Goal: Find specific page/section: Find specific page/section

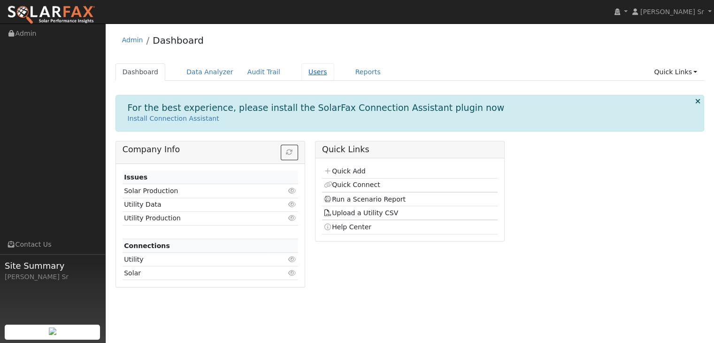
drag, startPoint x: 302, startPoint y: 74, endPoint x: 298, endPoint y: 73, distance: 4.7
click at [301, 73] on link "Users" at bounding box center [317, 71] width 33 height 17
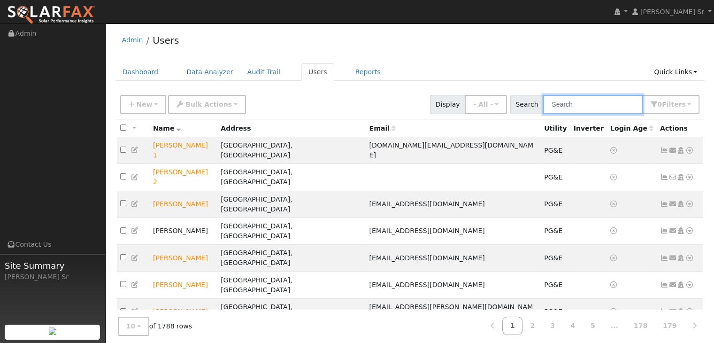
drag, startPoint x: 568, startPoint y: 105, endPoint x: 561, endPoint y: 104, distance: 7.6
click at [561, 104] on input "text" at bounding box center [593, 104] width 100 height 19
click at [558, 105] on input "text" at bounding box center [593, 104] width 100 height 19
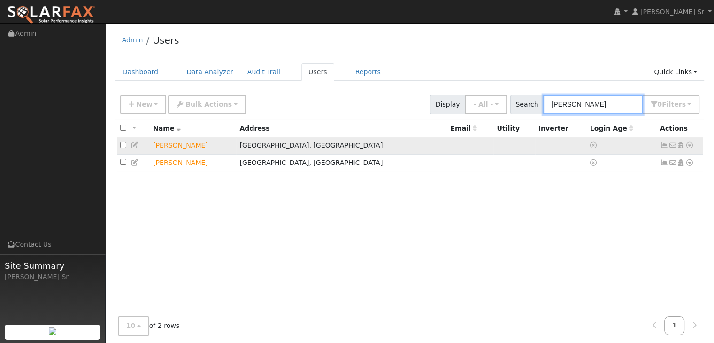
type input "[PERSON_NAME]"
click at [688, 145] on icon at bounding box center [689, 145] width 8 height 7
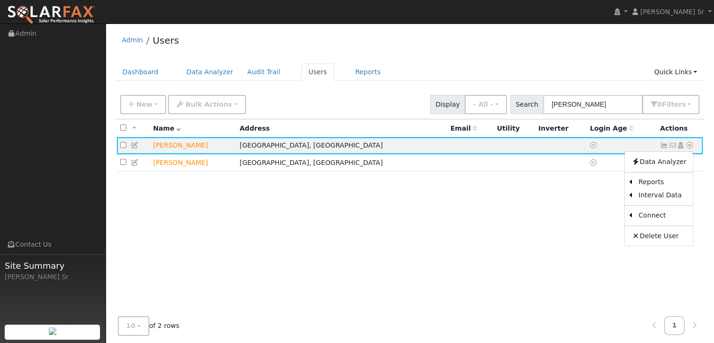
click at [442, 218] on div "All None All on page None on page Name Address Email Utility Inverter Login Age…" at bounding box center [409, 222] width 589 height 206
